Goal: Subscribe to service/newsletter

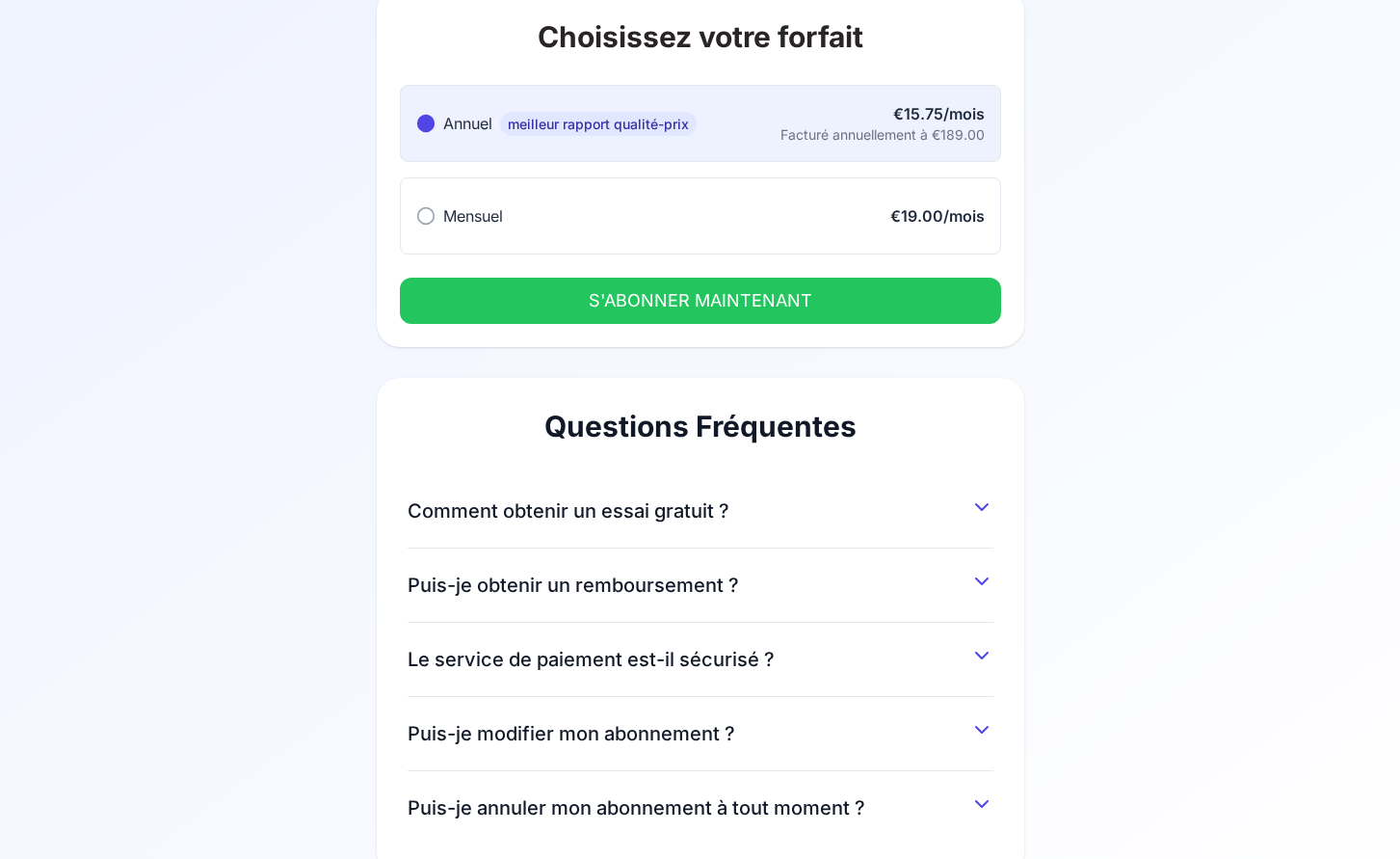
scroll to position [136, 0]
click at [902, 494] on button "Comment obtenir un essai gratuit ?" at bounding box center [700, 506] width 586 height 35
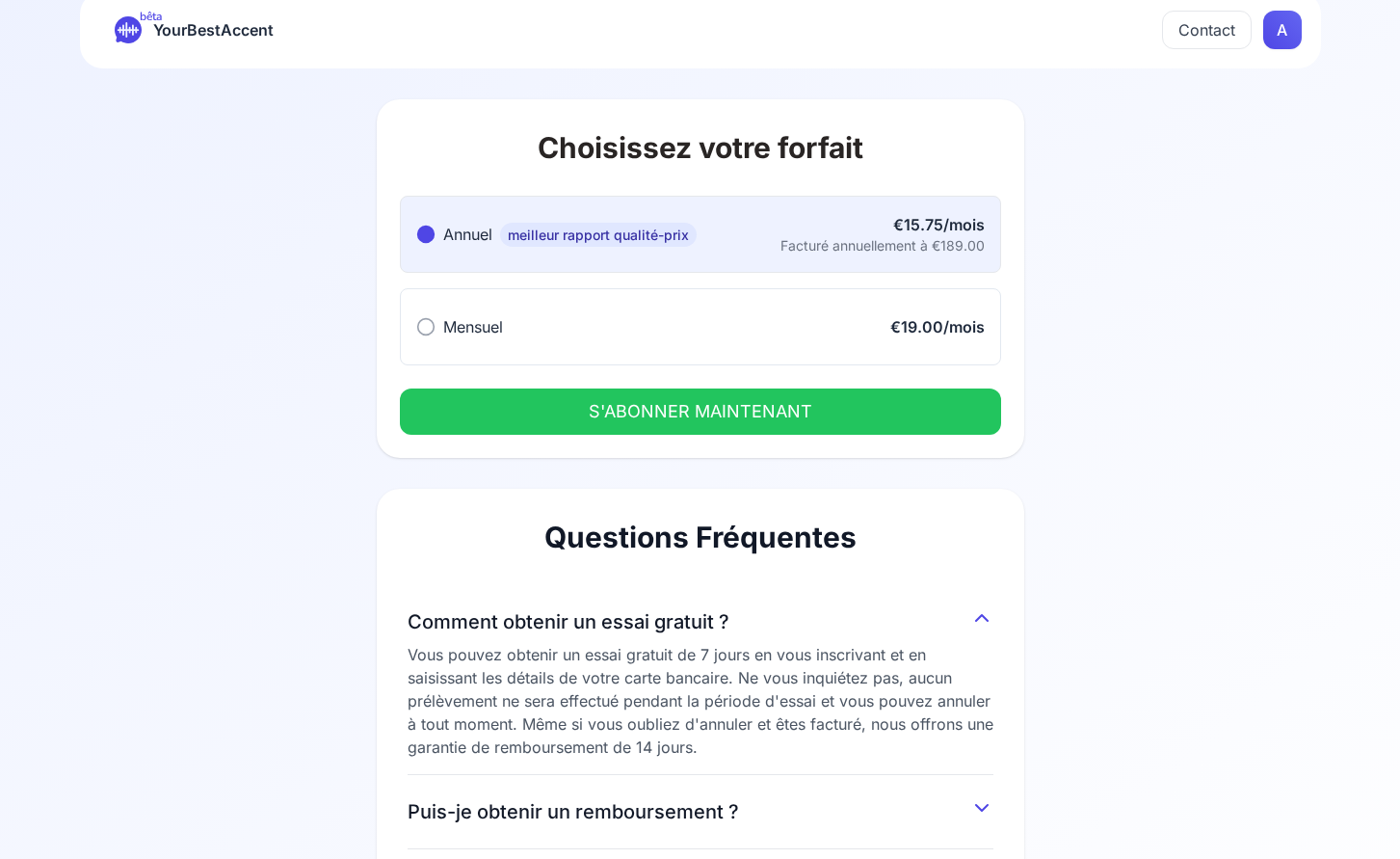
scroll to position [0, 0]
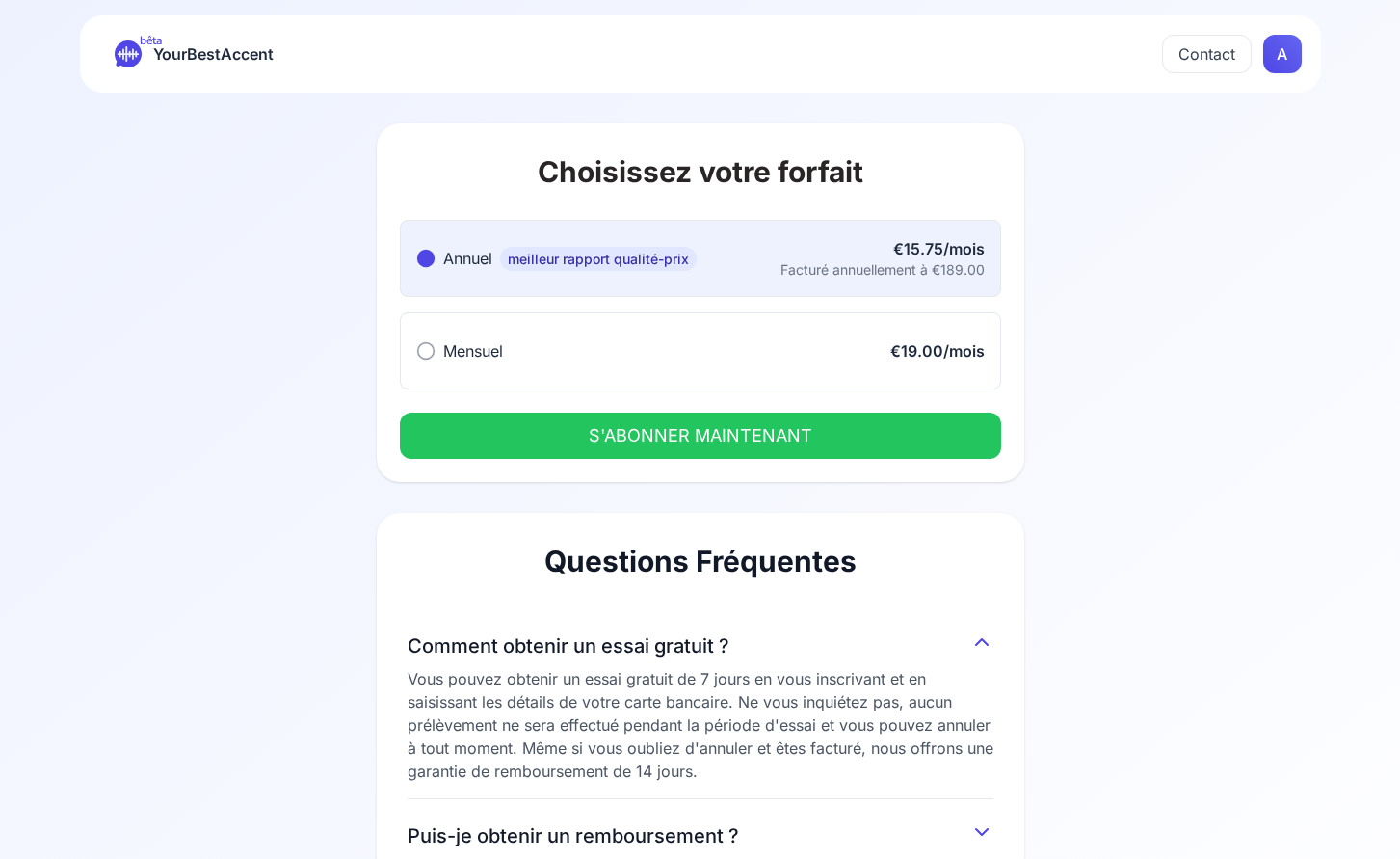
click at [428, 357] on icon at bounding box center [426, 351] width 20 height 20
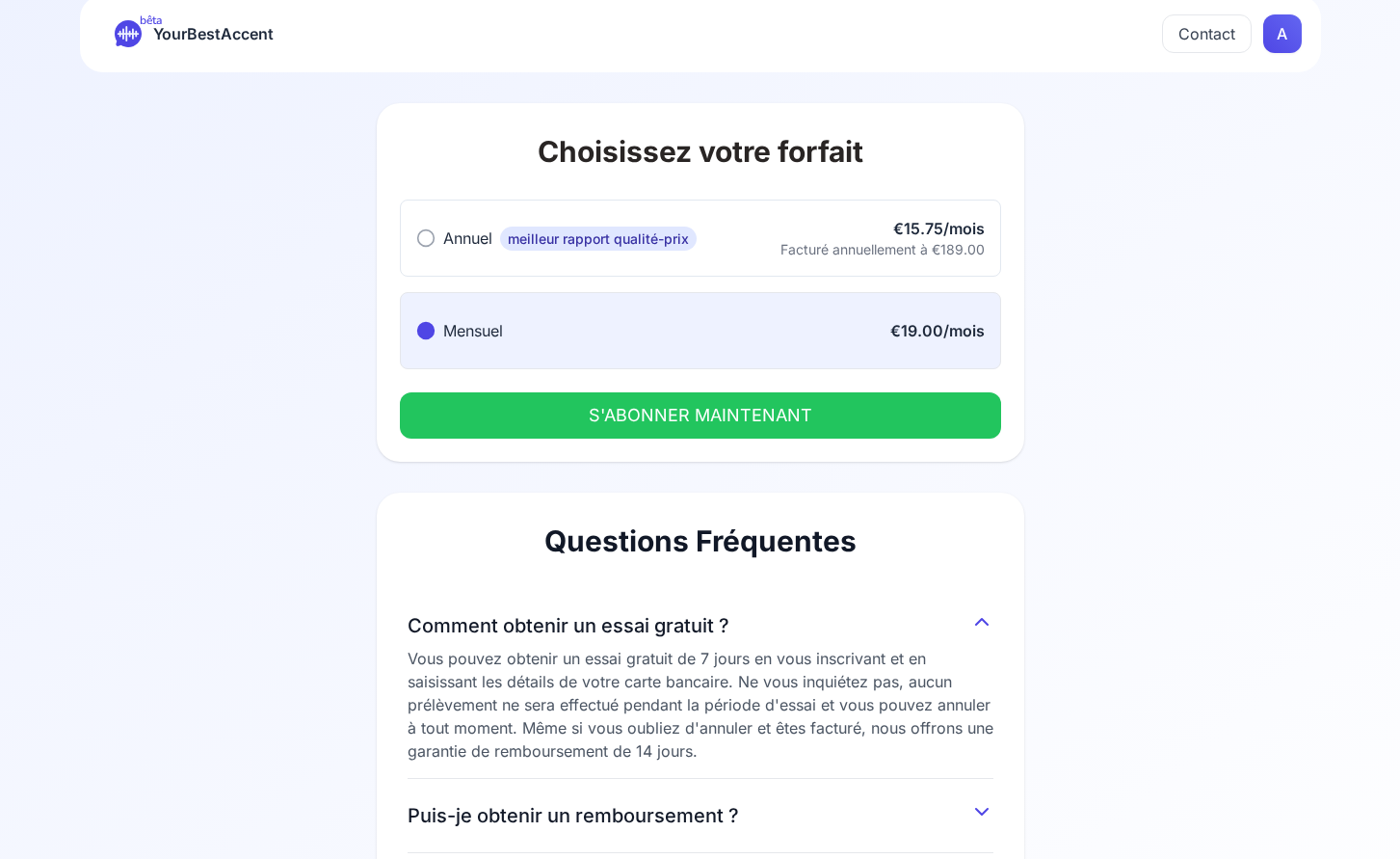
scroll to position [20, 0]
click at [420, 236] on icon at bounding box center [426, 239] width 20 height 20
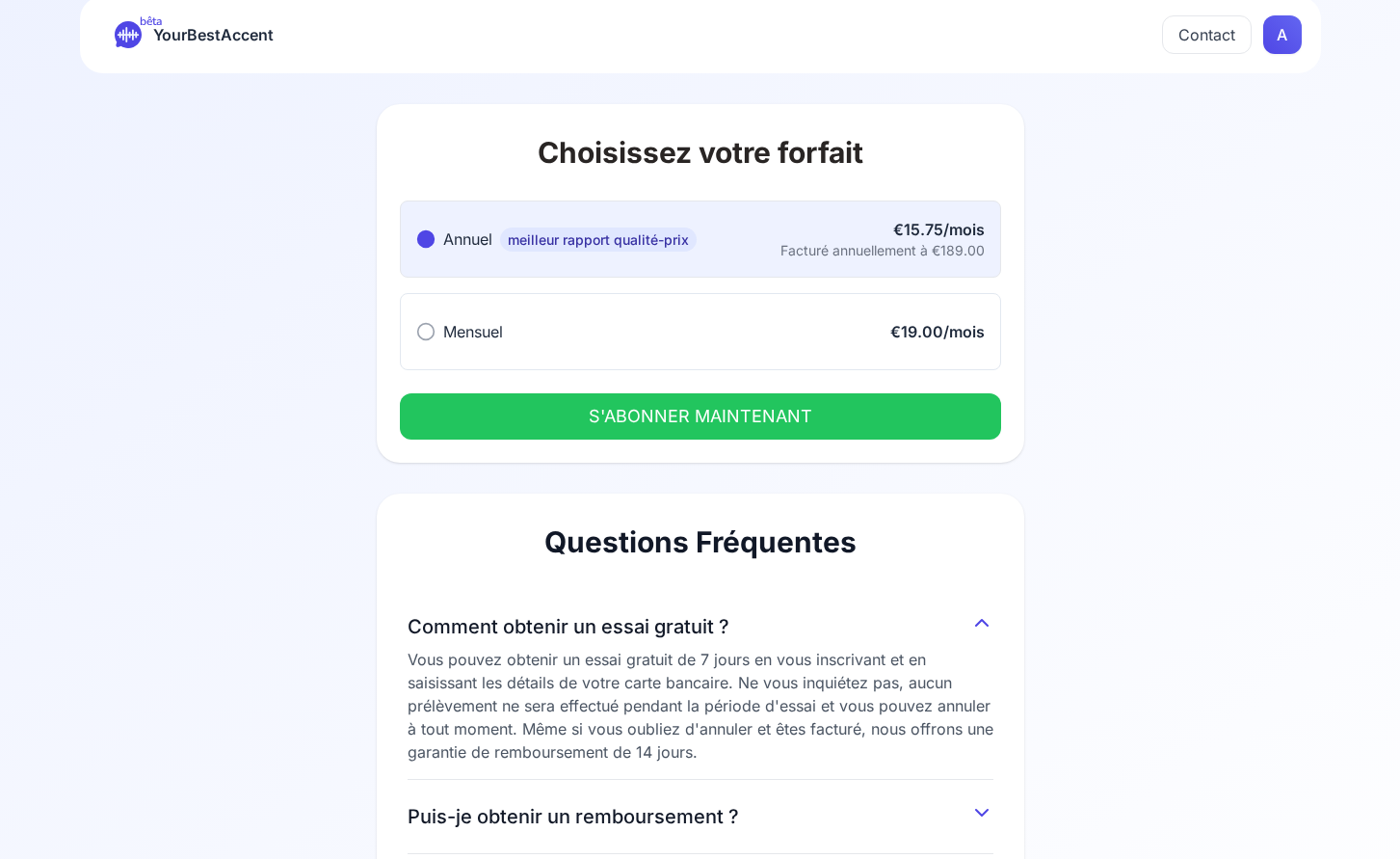
click at [677, 411] on button "S'ABONNER MAINTENANT" at bounding box center [700, 415] width 601 height 46
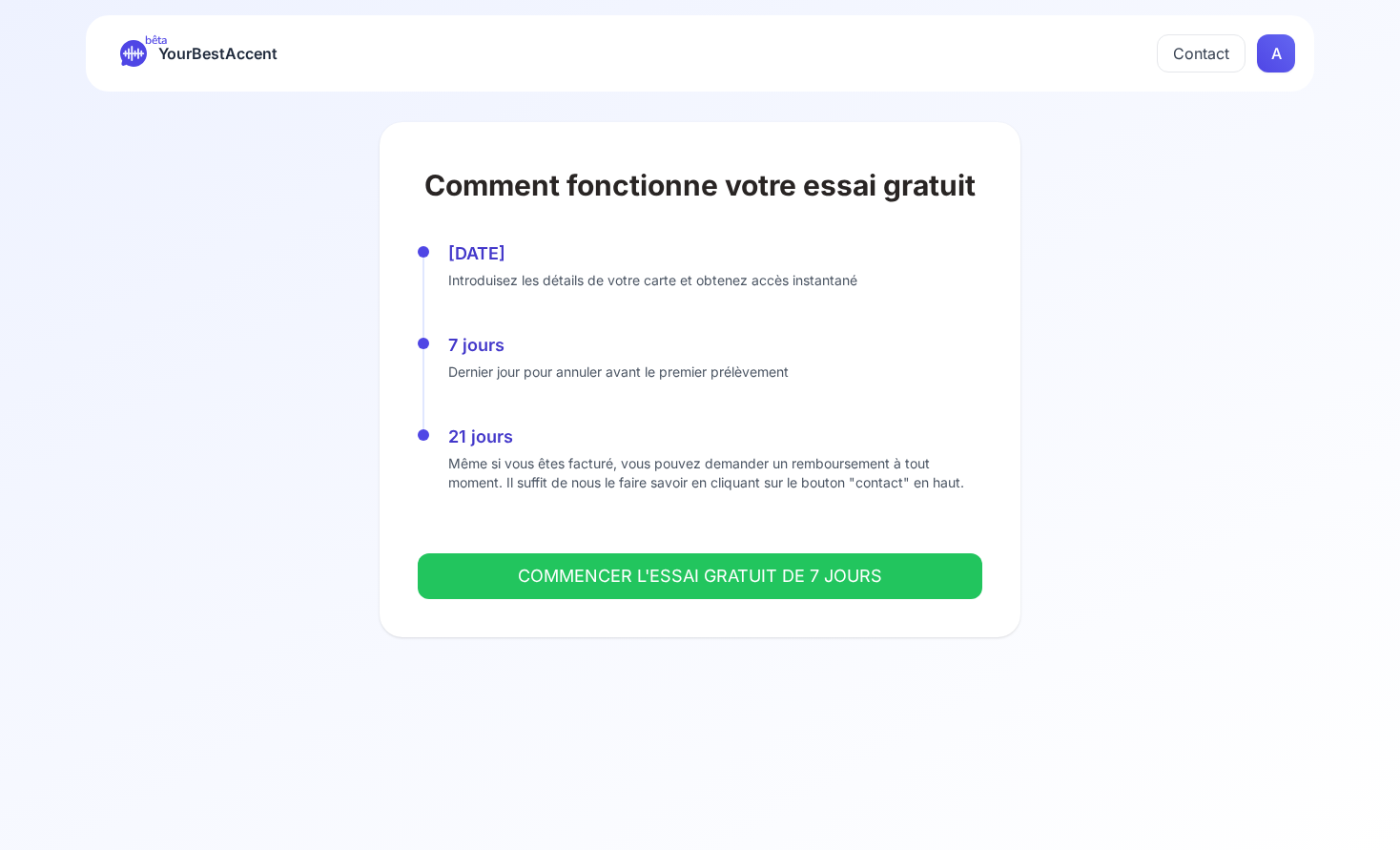
click at [672, 574] on button "COMMENCER L'ESSAI GRATUIT DE 7 JOURS" at bounding box center [700, 575] width 565 height 45
